Goal: Information Seeking & Learning: Learn about a topic

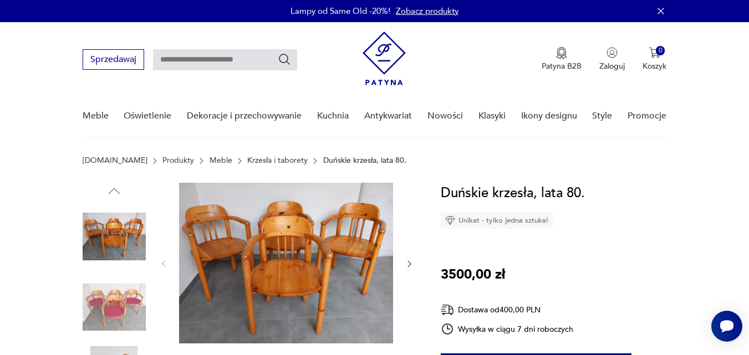
click at [247, 163] on link "Krzesła i taborety" at bounding box center [277, 160] width 60 height 9
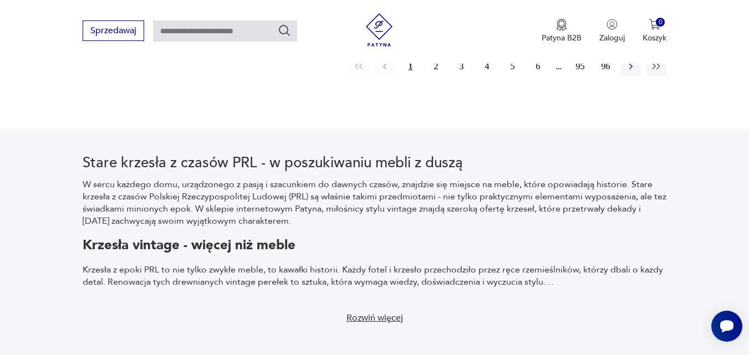
scroll to position [1753, 0]
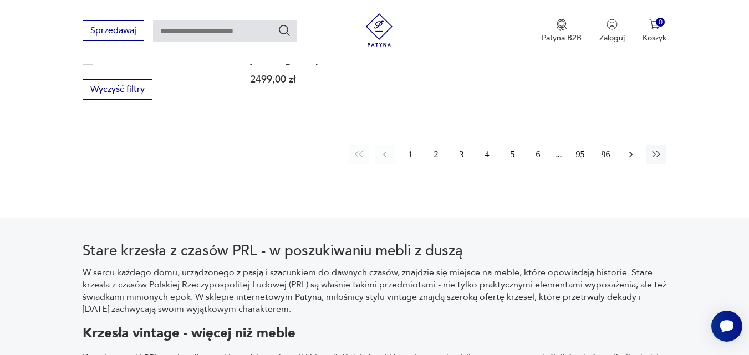
click at [629, 145] on button "button" at bounding box center [631, 155] width 20 height 20
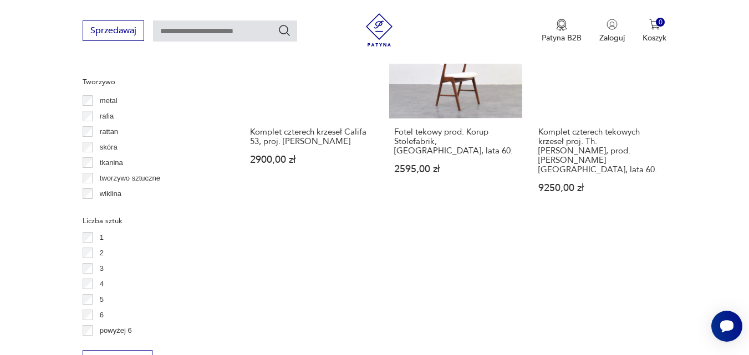
scroll to position [1625, 0]
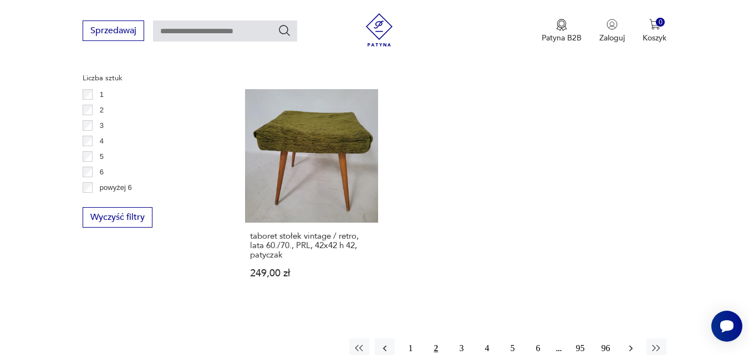
click at [625, 343] on icon "button" at bounding box center [630, 348] width 11 height 11
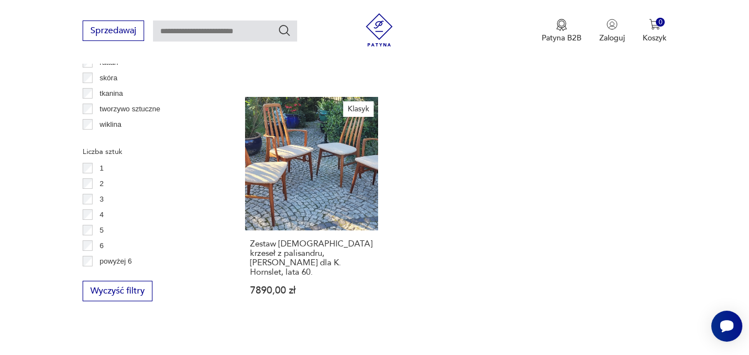
scroll to position [1662, 0]
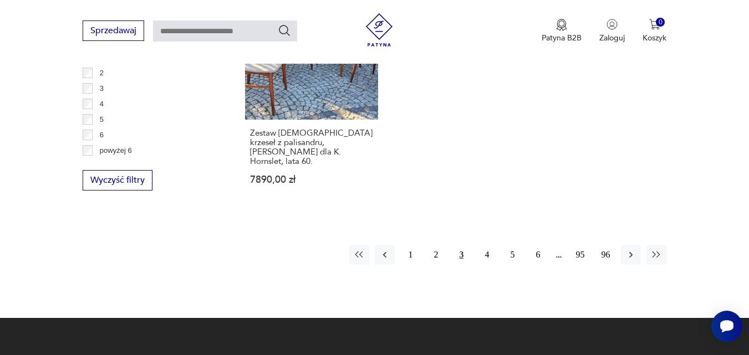
click at [486, 245] on button "4" at bounding box center [487, 255] width 20 height 20
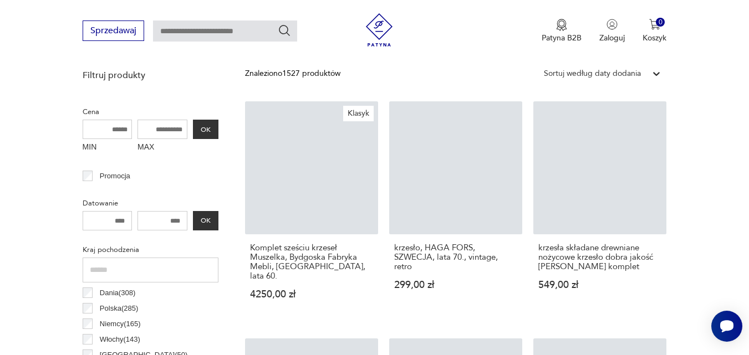
scroll to position [294, 0]
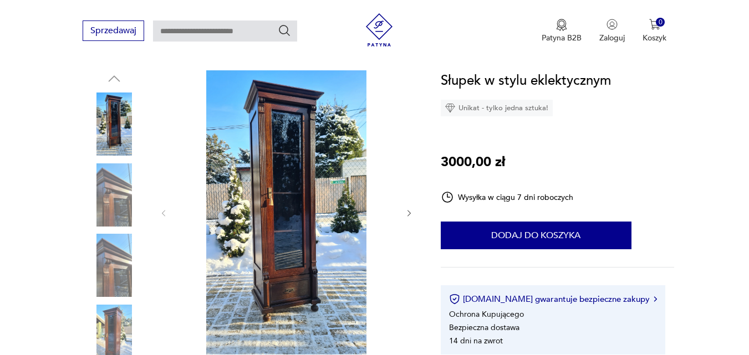
click at [409, 212] on icon "button" at bounding box center [409, 213] width 9 height 9
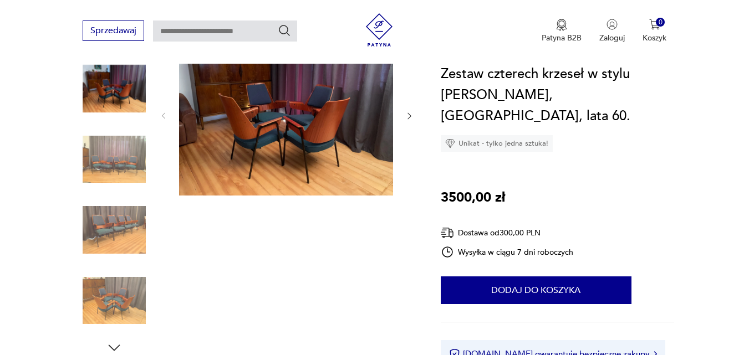
click at [290, 139] on img at bounding box center [286, 115] width 214 height 161
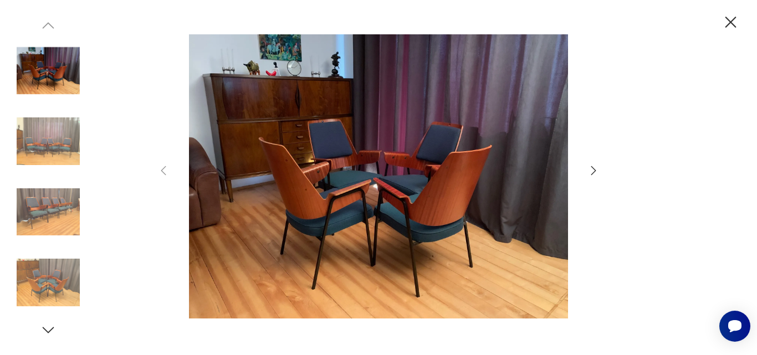
click at [597, 168] on icon "button" at bounding box center [593, 170] width 13 height 13
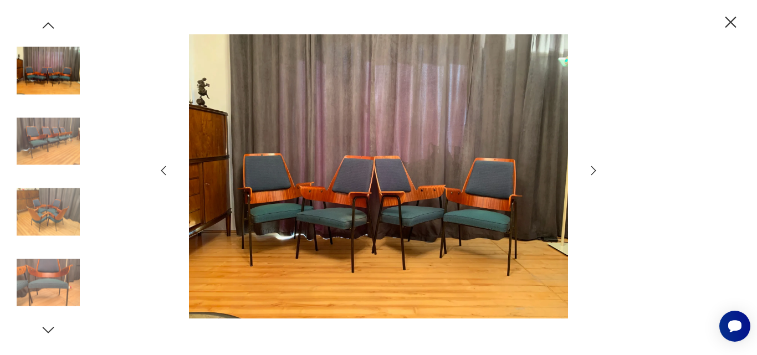
click at [597, 168] on icon "button" at bounding box center [593, 170] width 13 height 13
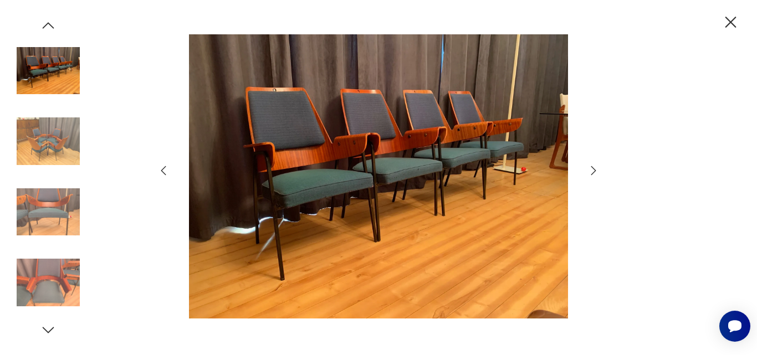
click at [597, 168] on icon "button" at bounding box center [593, 170] width 13 height 13
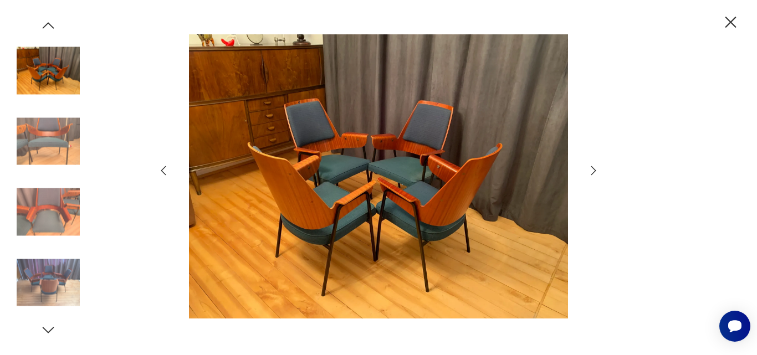
click at [732, 22] on icon "button" at bounding box center [731, 22] width 11 height 11
